Goal: Task Accomplishment & Management: Use online tool/utility

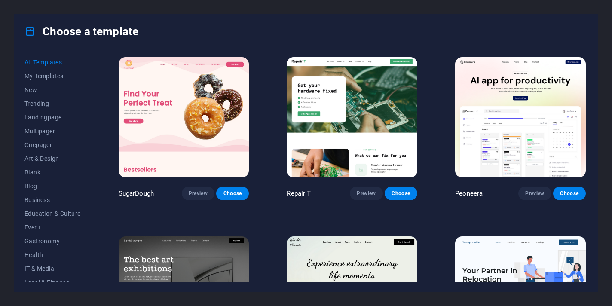
drag, startPoint x: 0, startPoint y: 0, endPoint x: 249, endPoint y: 88, distance: 264.0
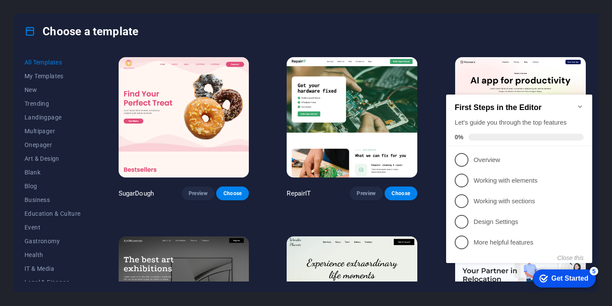
click at [286, 38] on div "Choose a template" at bounding box center [306, 31] width 584 height 34
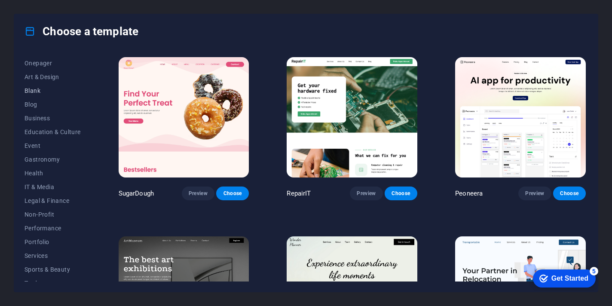
scroll to position [82, 0]
click at [39, 161] on span "Gastronomy" at bounding box center [53, 159] width 56 height 7
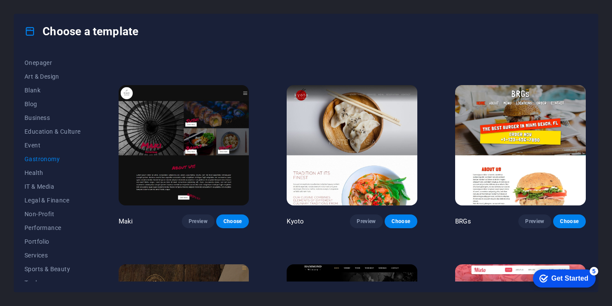
scroll to position [330, 0]
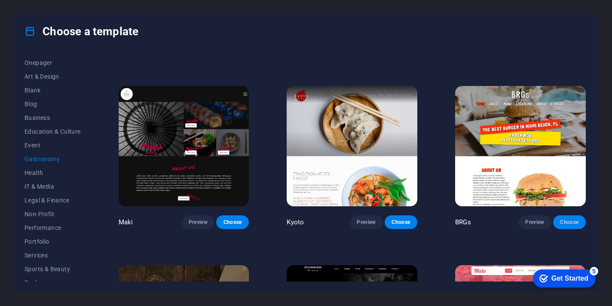
click at [563, 220] on span "Choose" at bounding box center [569, 222] width 19 height 7
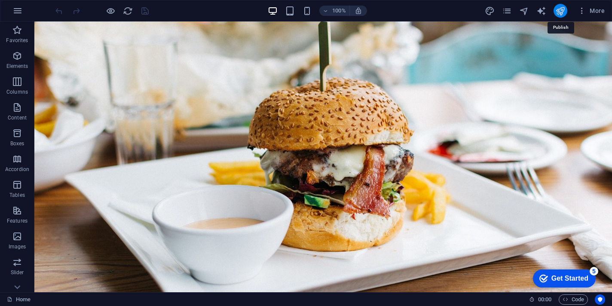
click at [559, 11] on icon "publish" at bounding box center [561, 11] width 10 height 10
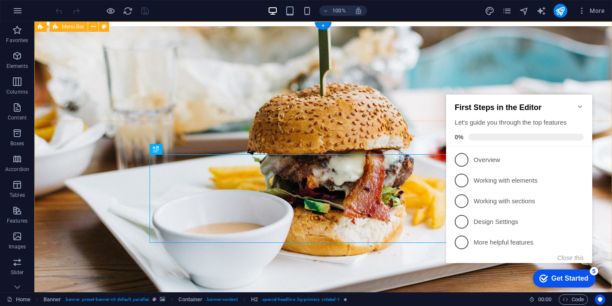
scroll to position [21, 0]
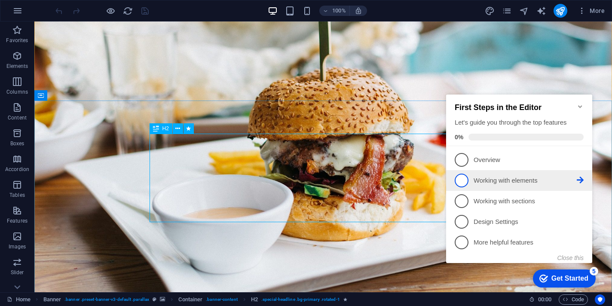
click at [460, 170] on li "2 Working with elements - incomplete" at bounding box center [519, 180] width 146 height 21
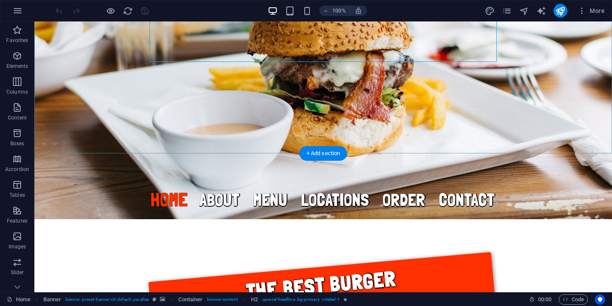
scroll to position [205, 0]
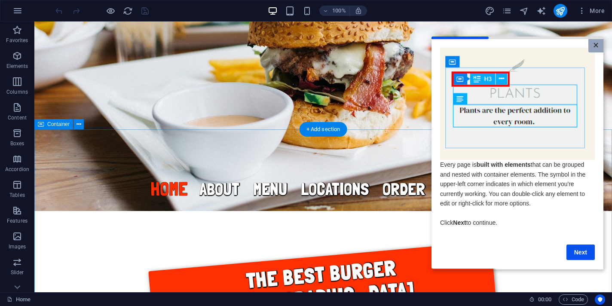
click at [595, 46] on link "×" at bounding box center [596, 45] width 15 height 13
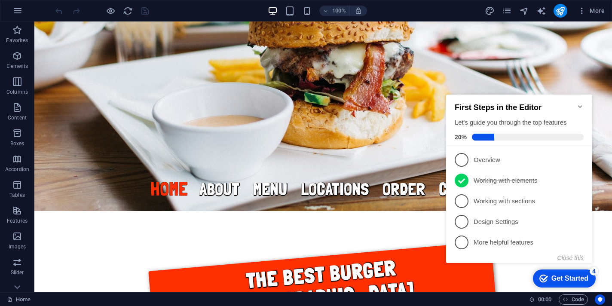
scroll to position [0, 0]
click at [563, 12] on icon "publish" at bounding box center [561, 11] width 10 height 10
